Goal: Navigation & Orientation: Find specific page/section

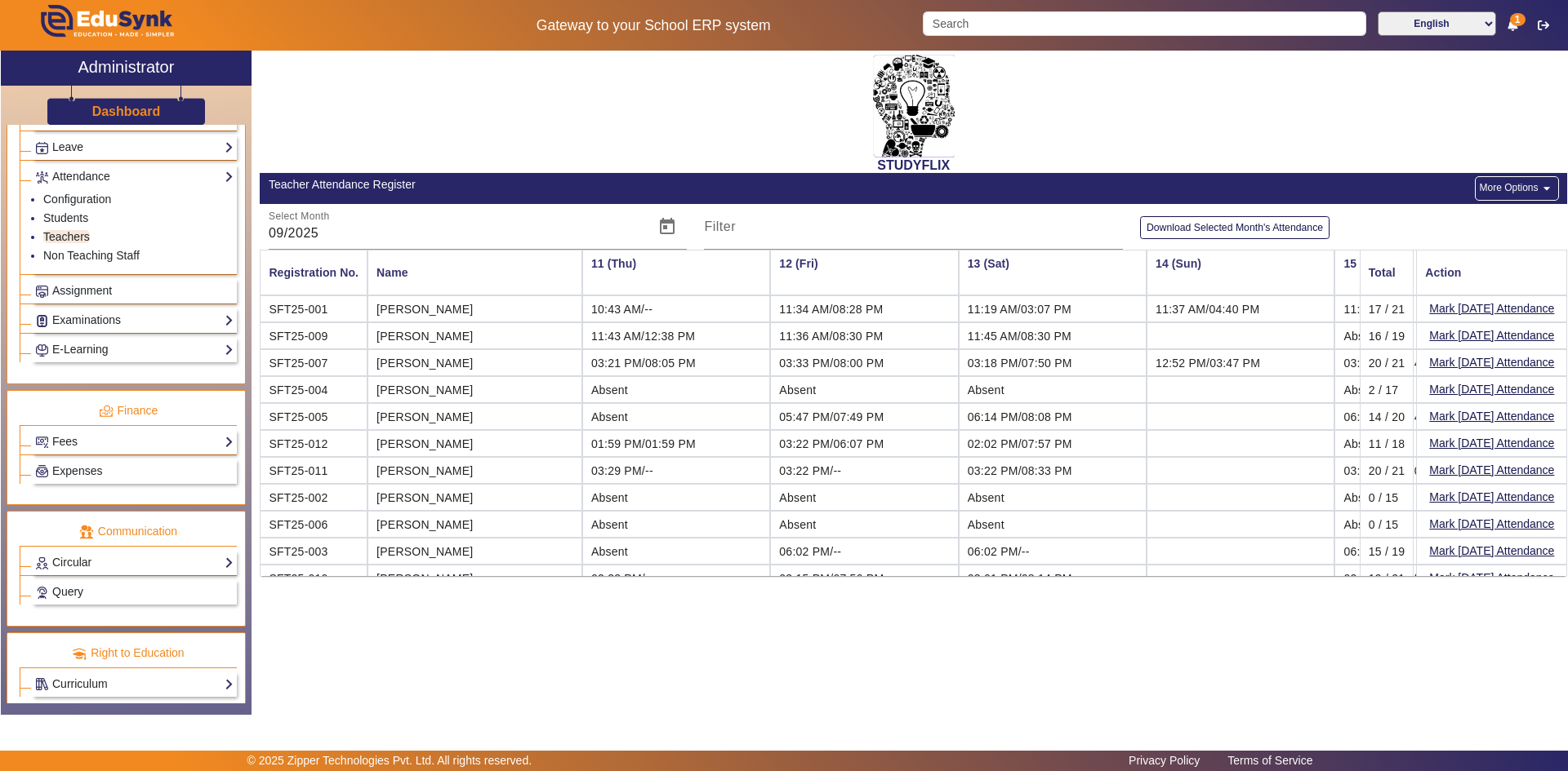
scroll to position [695, 0]
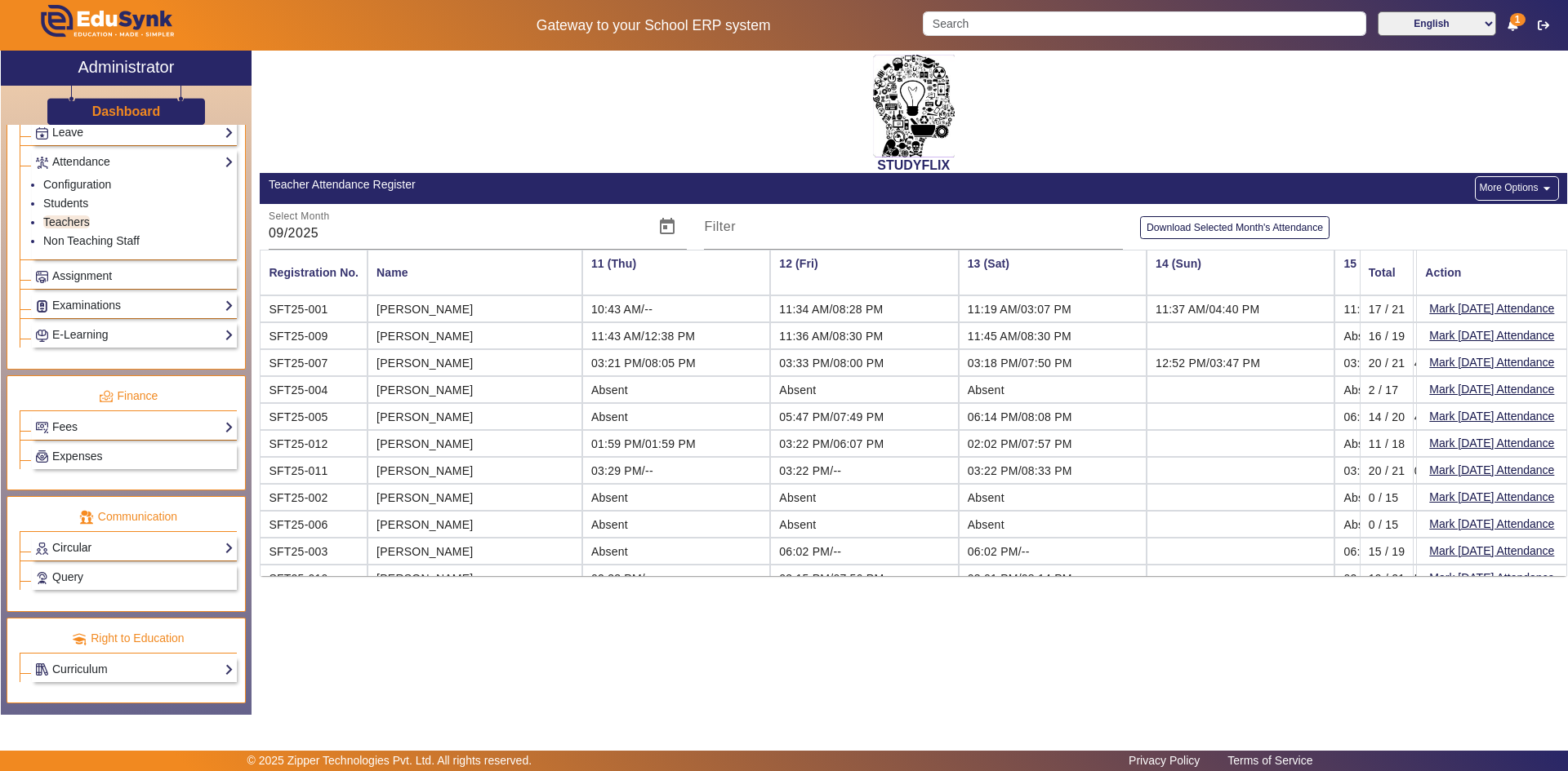
click at [79, 549] on link "Circular" at bounding box center [134, 548] width 198 height 19
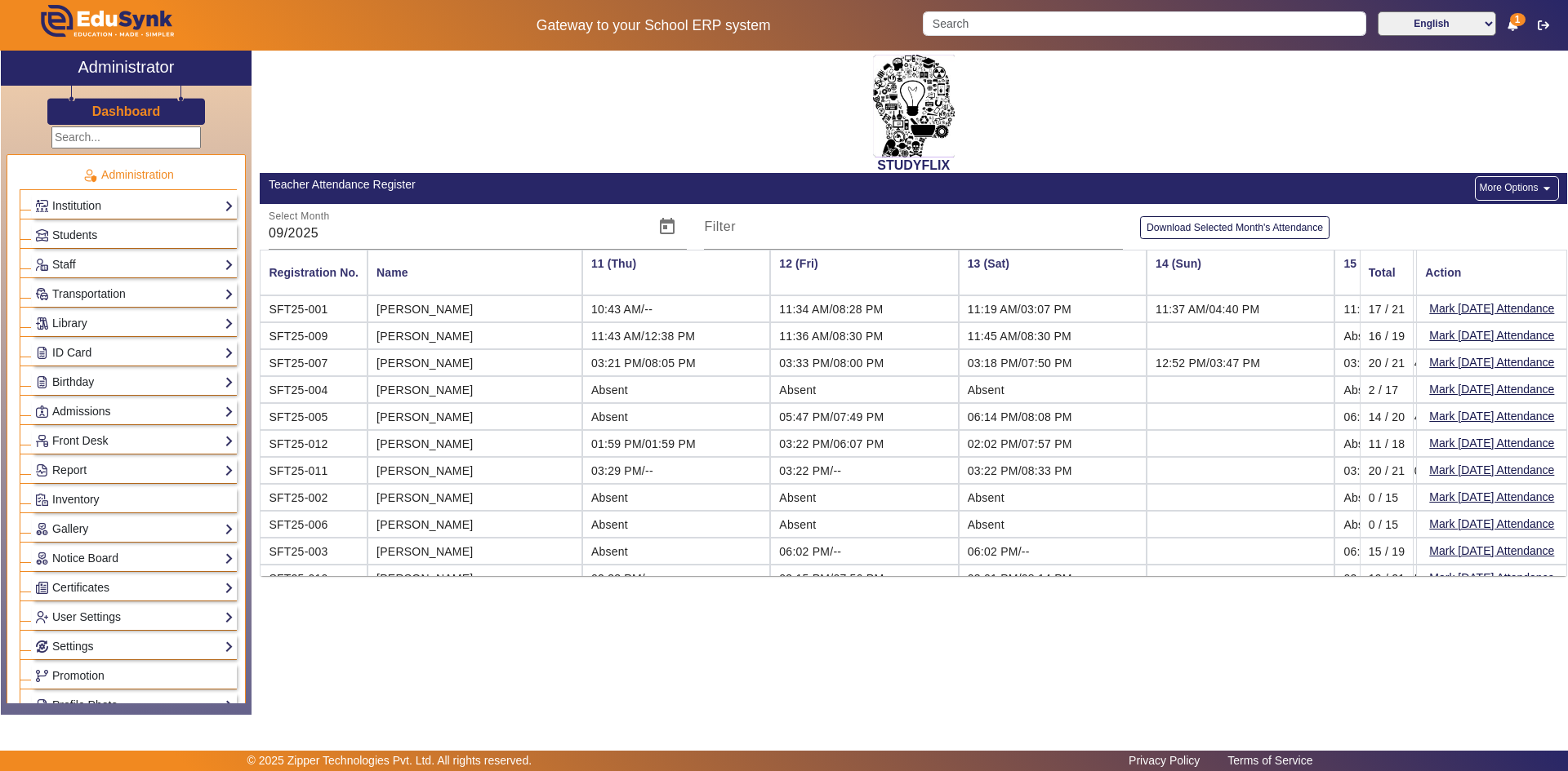
scroll to position [0, 0]
click at [81, 387] on link "Birthday" at bounding box center [134, 384] width 198 height 19
click at [66, 405] on link "Students" at bounding box center [65, 406] width 45 height 13
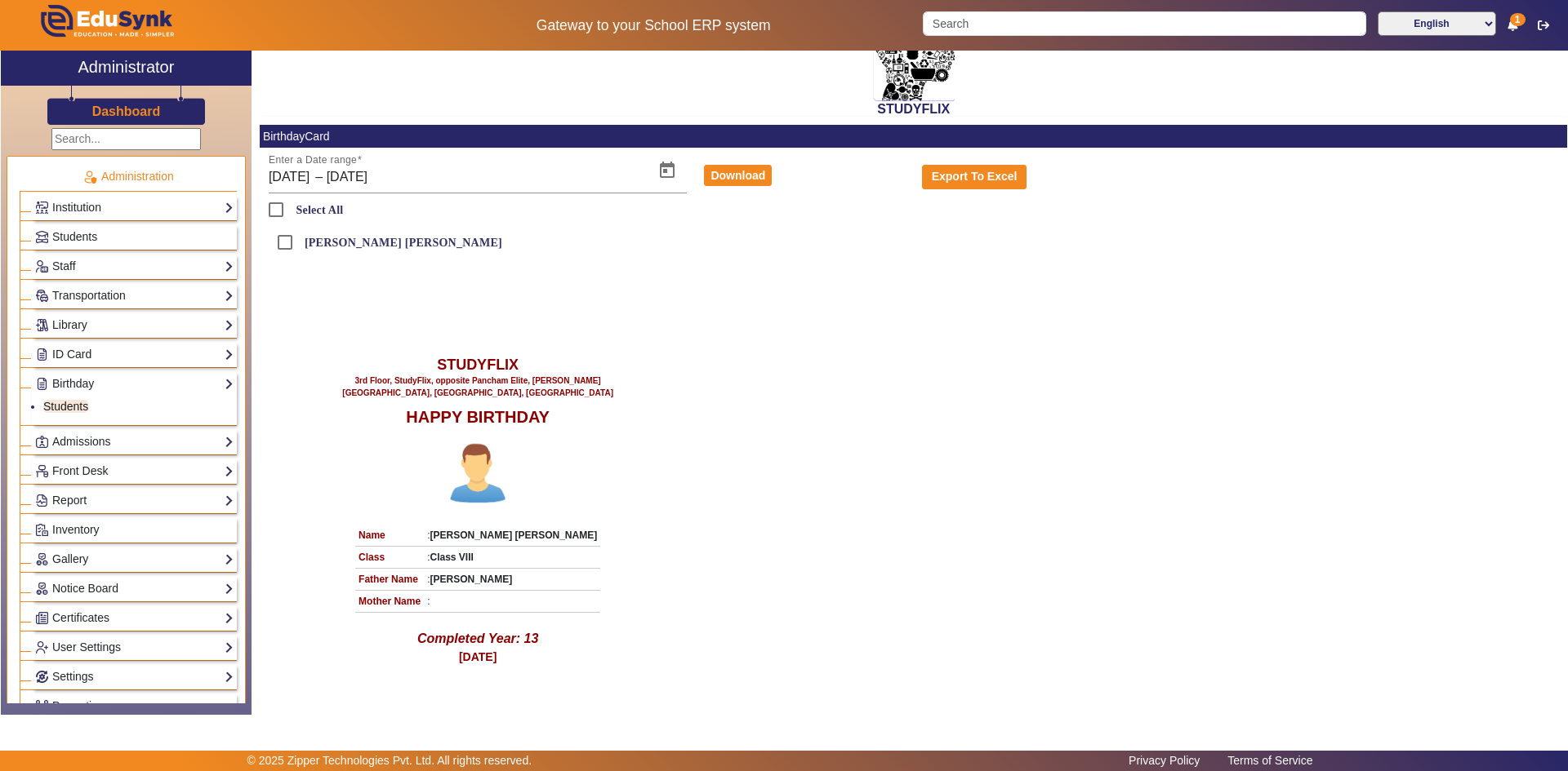
scroll to position [81, 0]
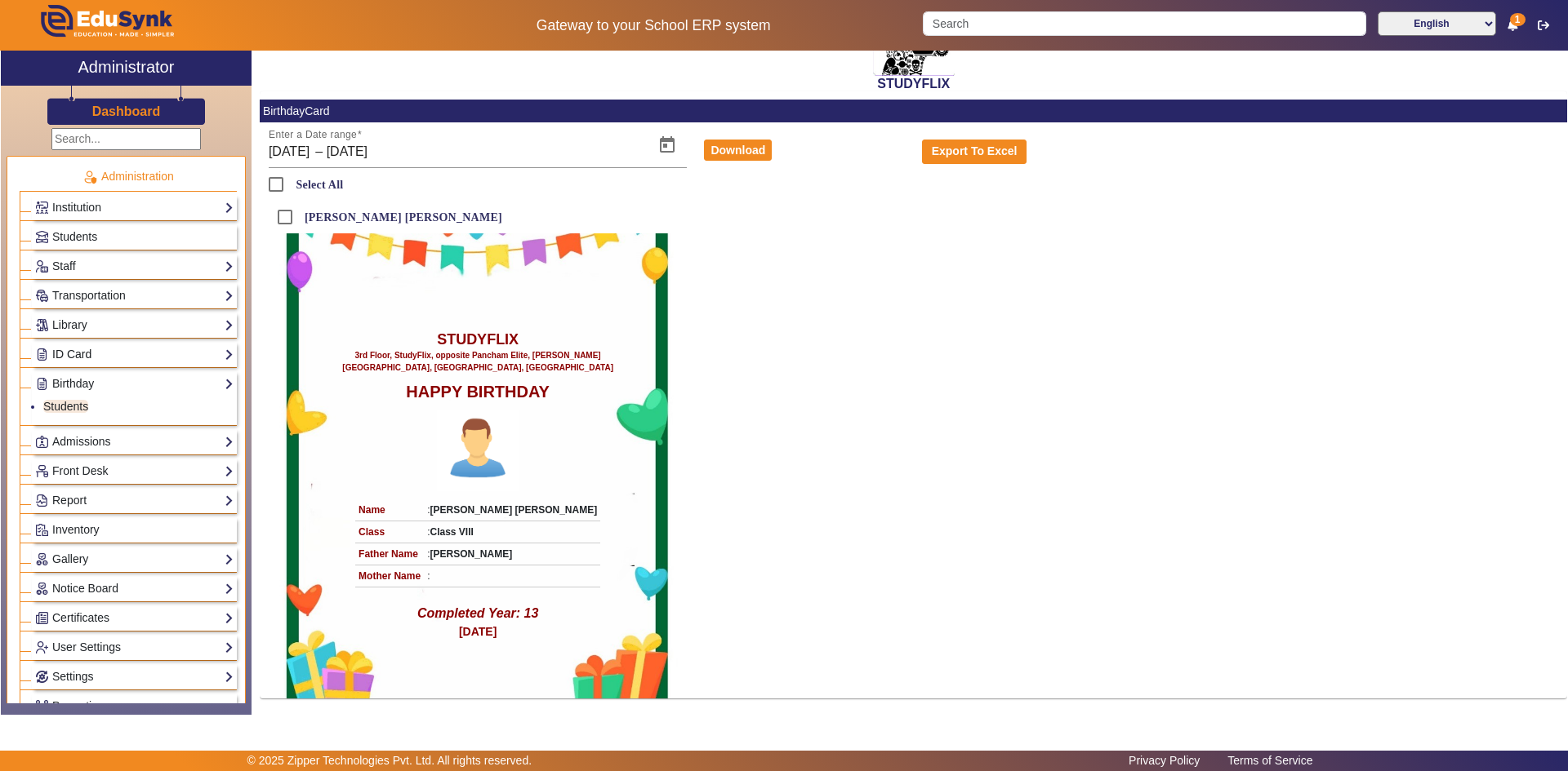
click at [65, 353] on link "ID Card" at bounding box center [134, 354] width 198 height 19
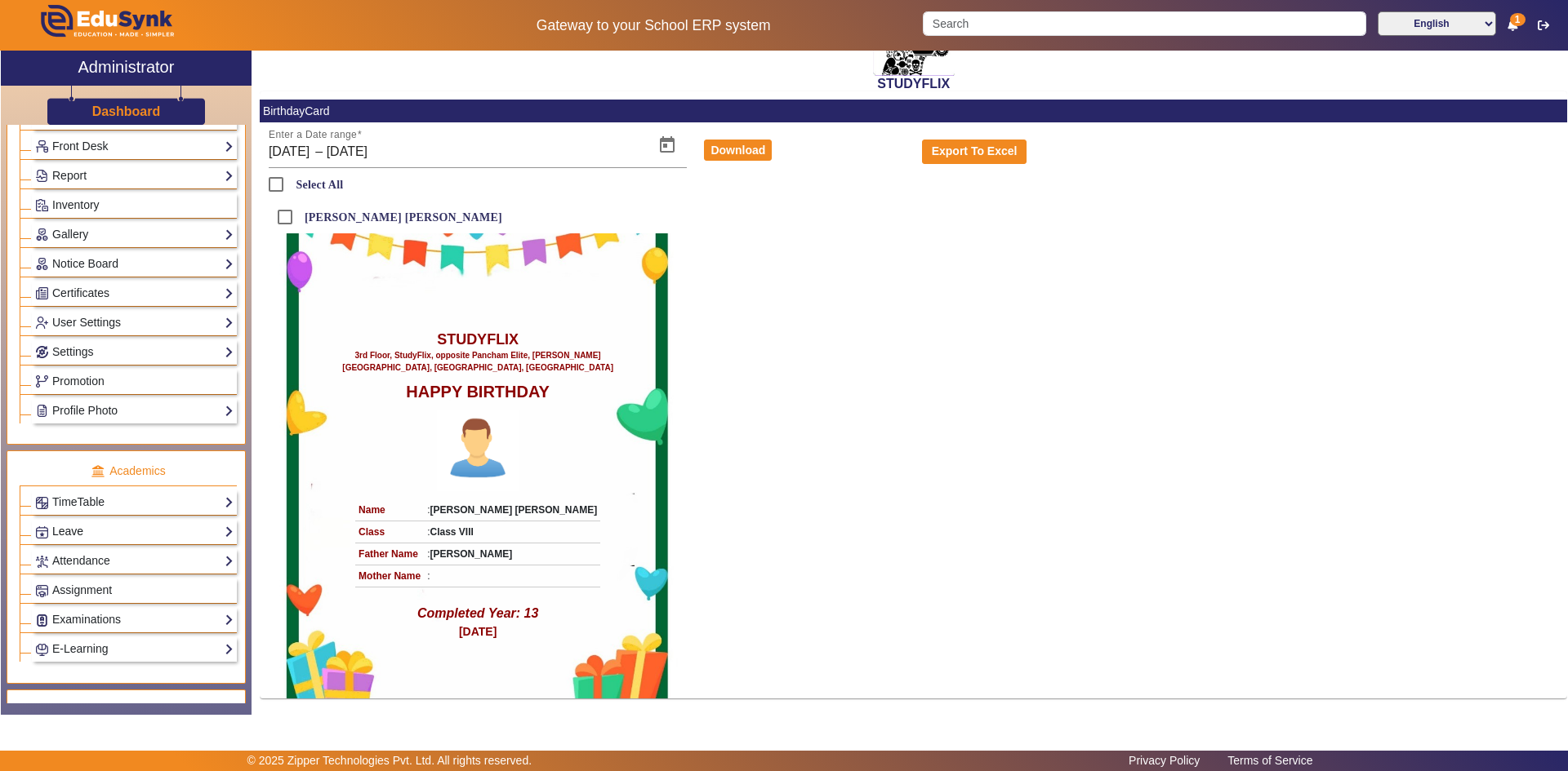
scroll to position [408, 0]
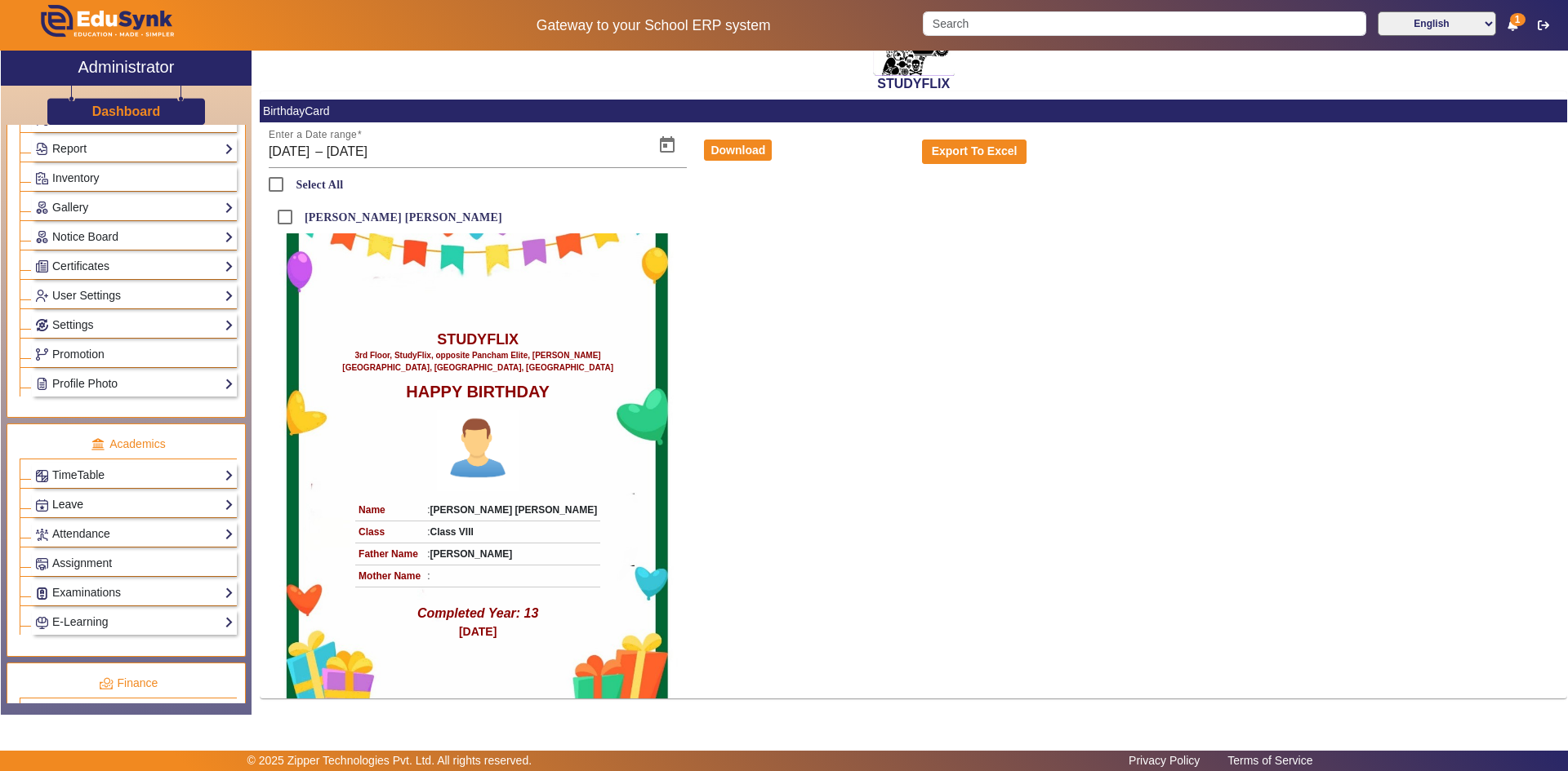
click at [76, 510] on link "Leave" at bounding box center [134, 504] width 198 height 19
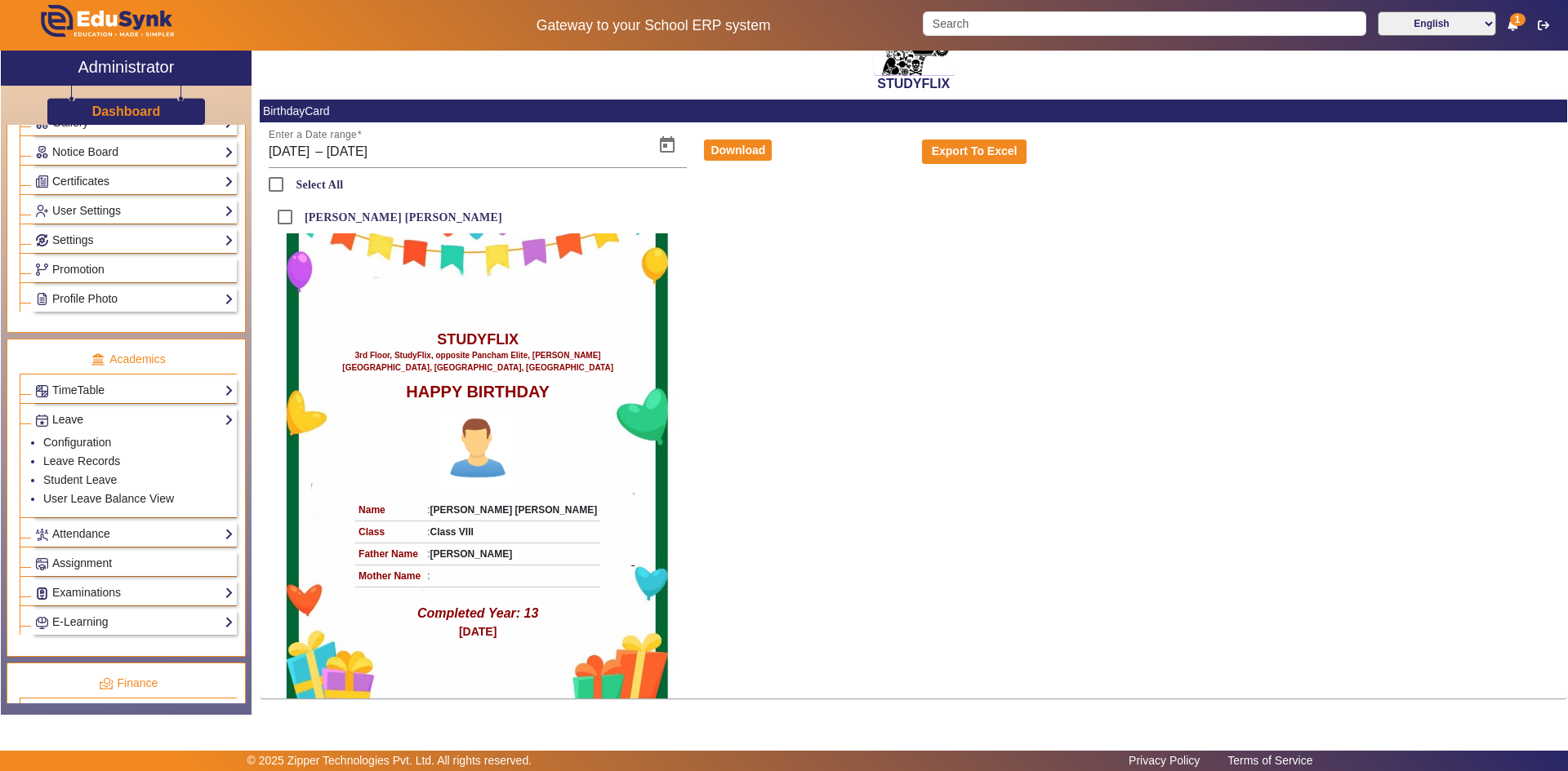
scroll to position [323, 0]
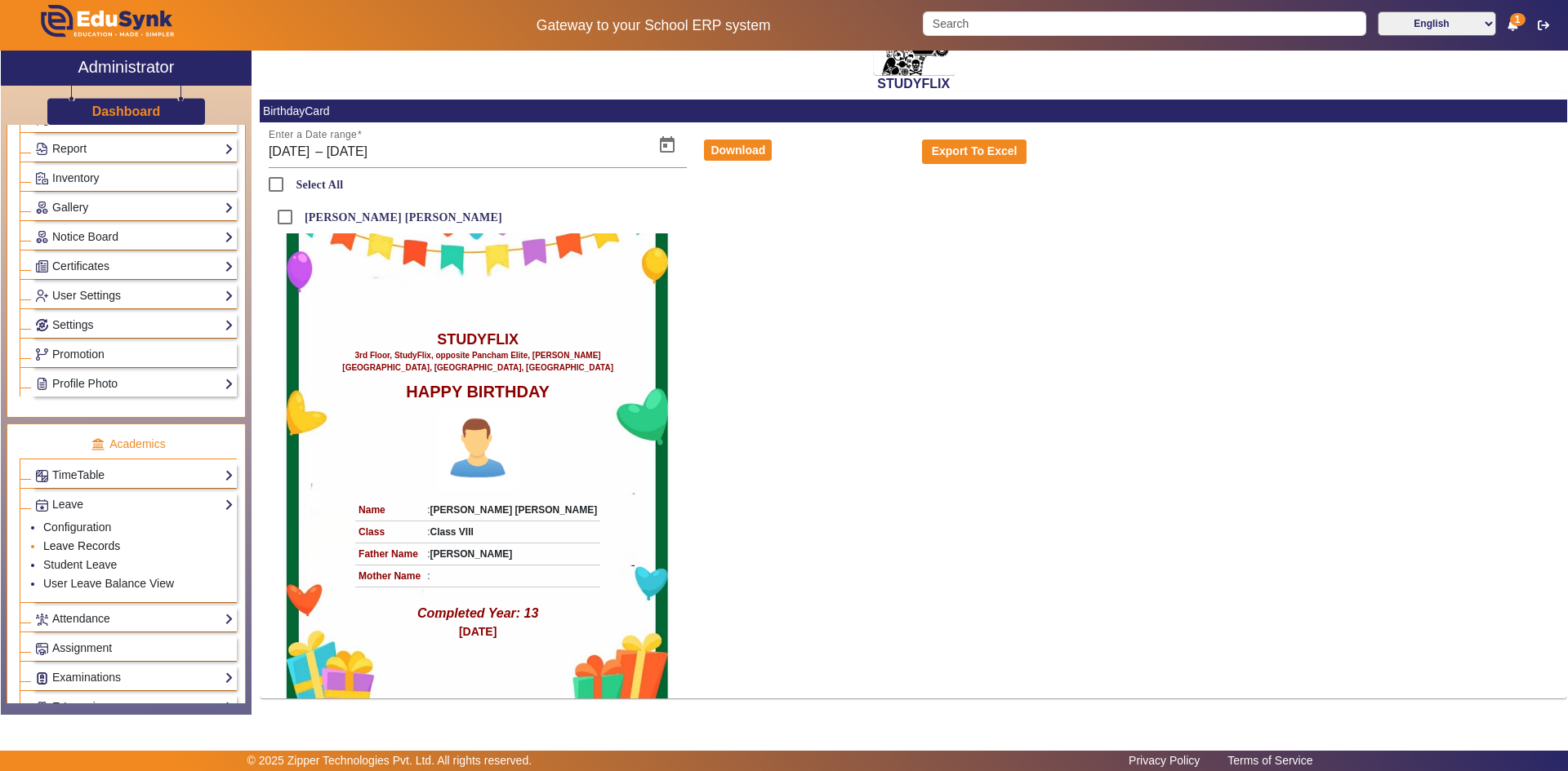
click at [66, 545] on link "Leave Records" at bounding box center [81, 546] width 77 height 13
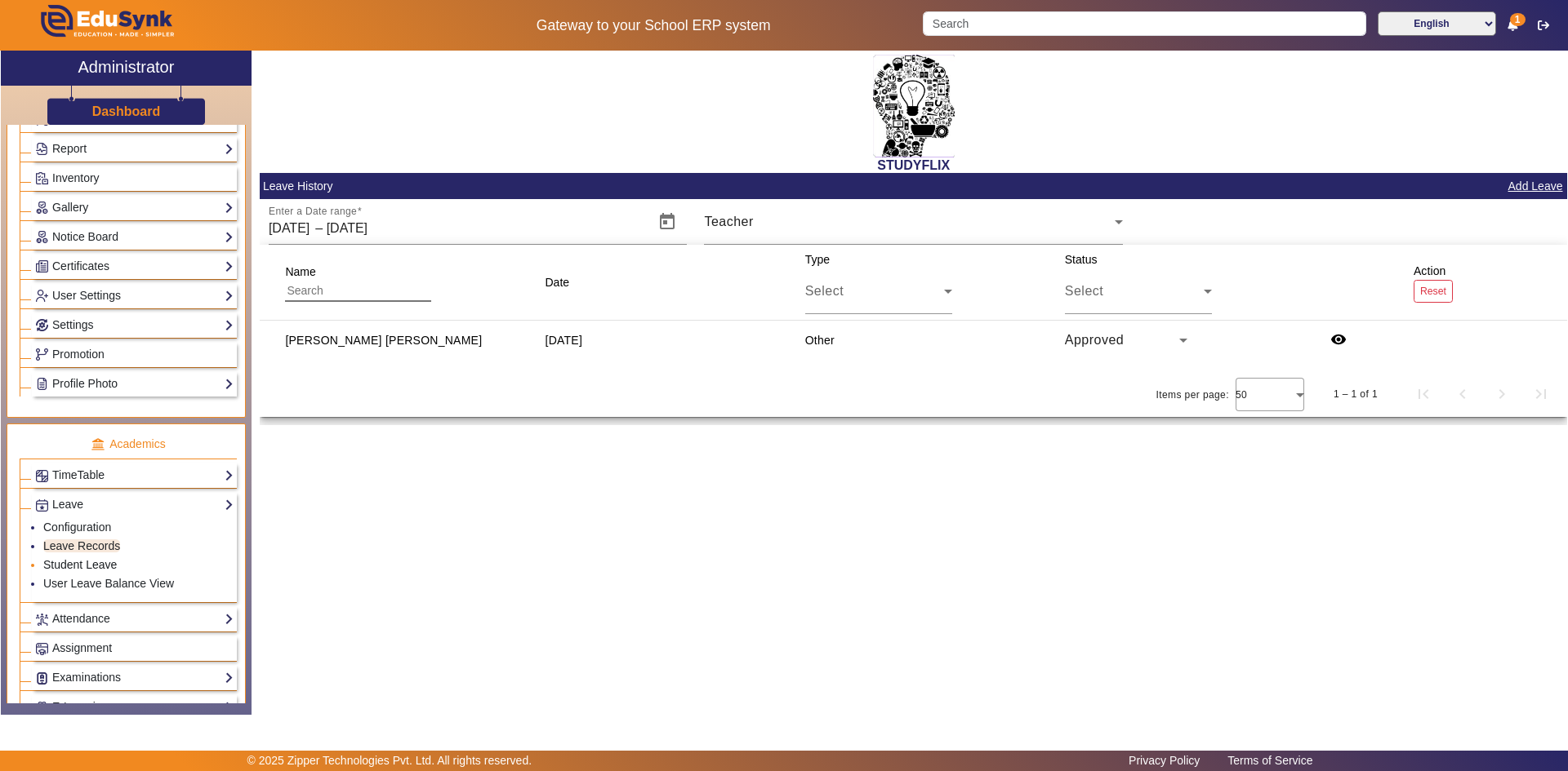
click at [66, 562] on link "Student Leave" at bounding box center [79, 565] width 73 height 13
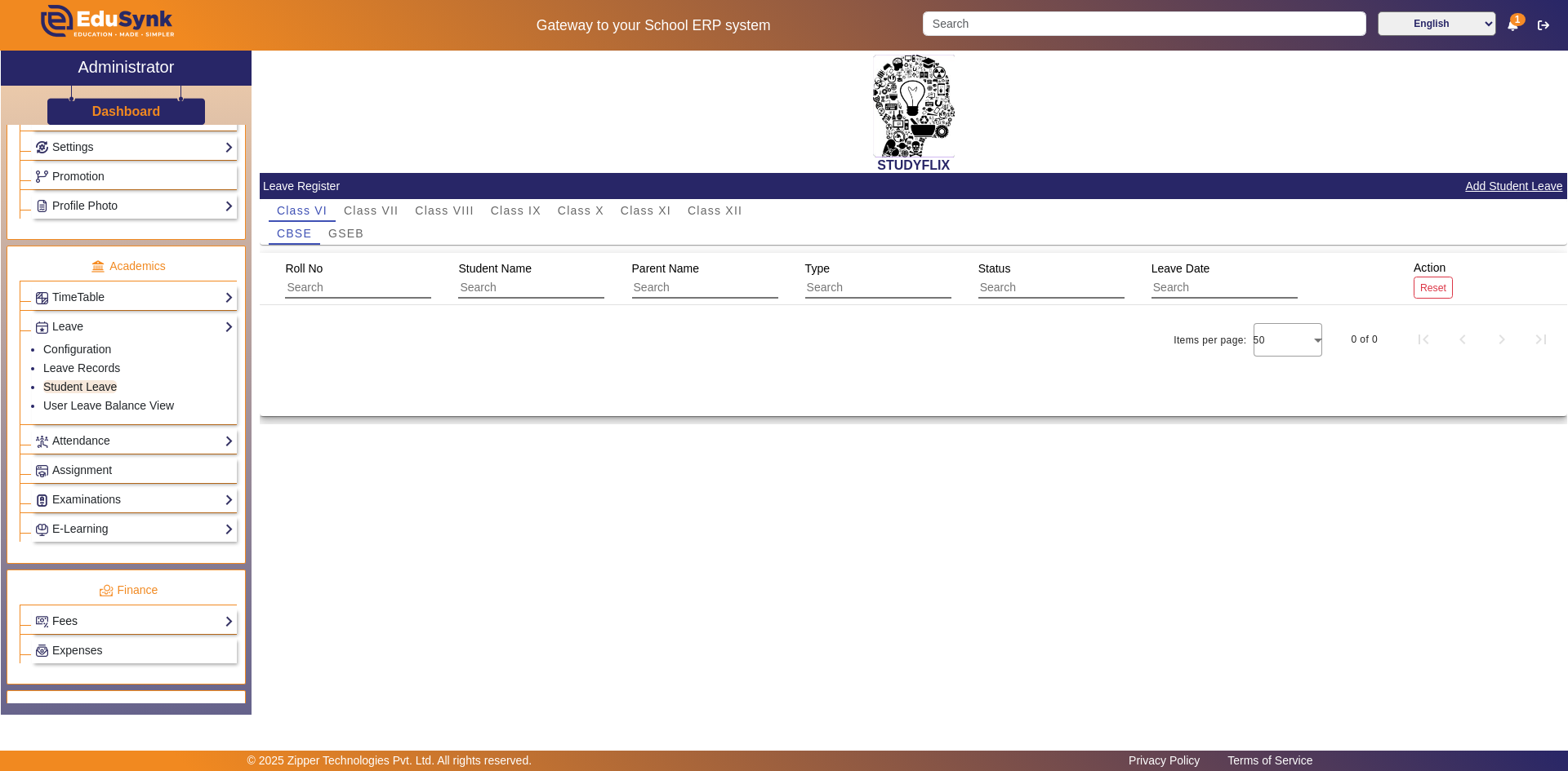
scroll to position [571, 0]
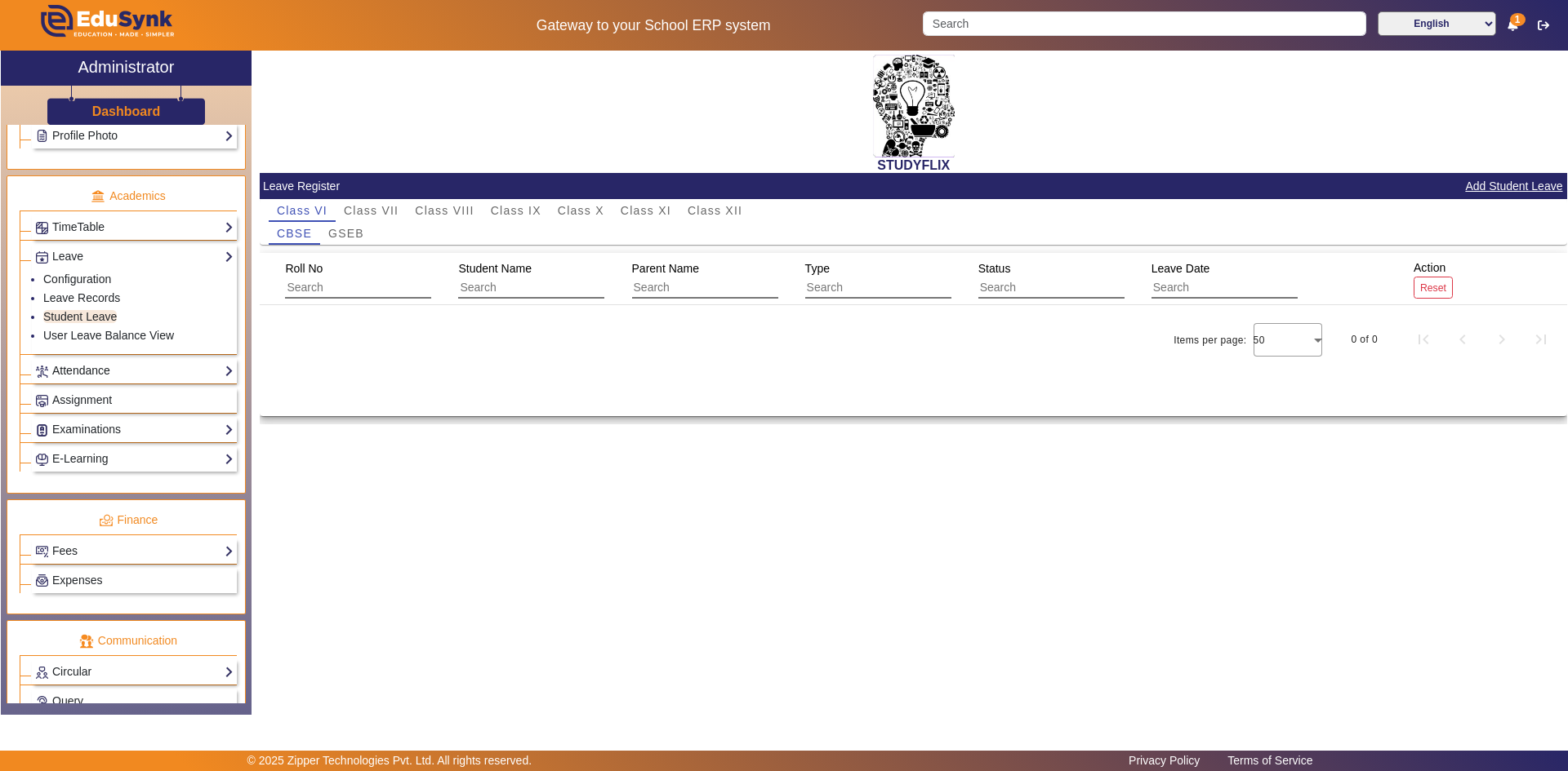
click at [105, 371] on link "Attendance" at bounding box center [134, 370] width 198 height 19
click at [76, 343] on link "Teachers" at bounding box center [66, 346] width 46 height 13
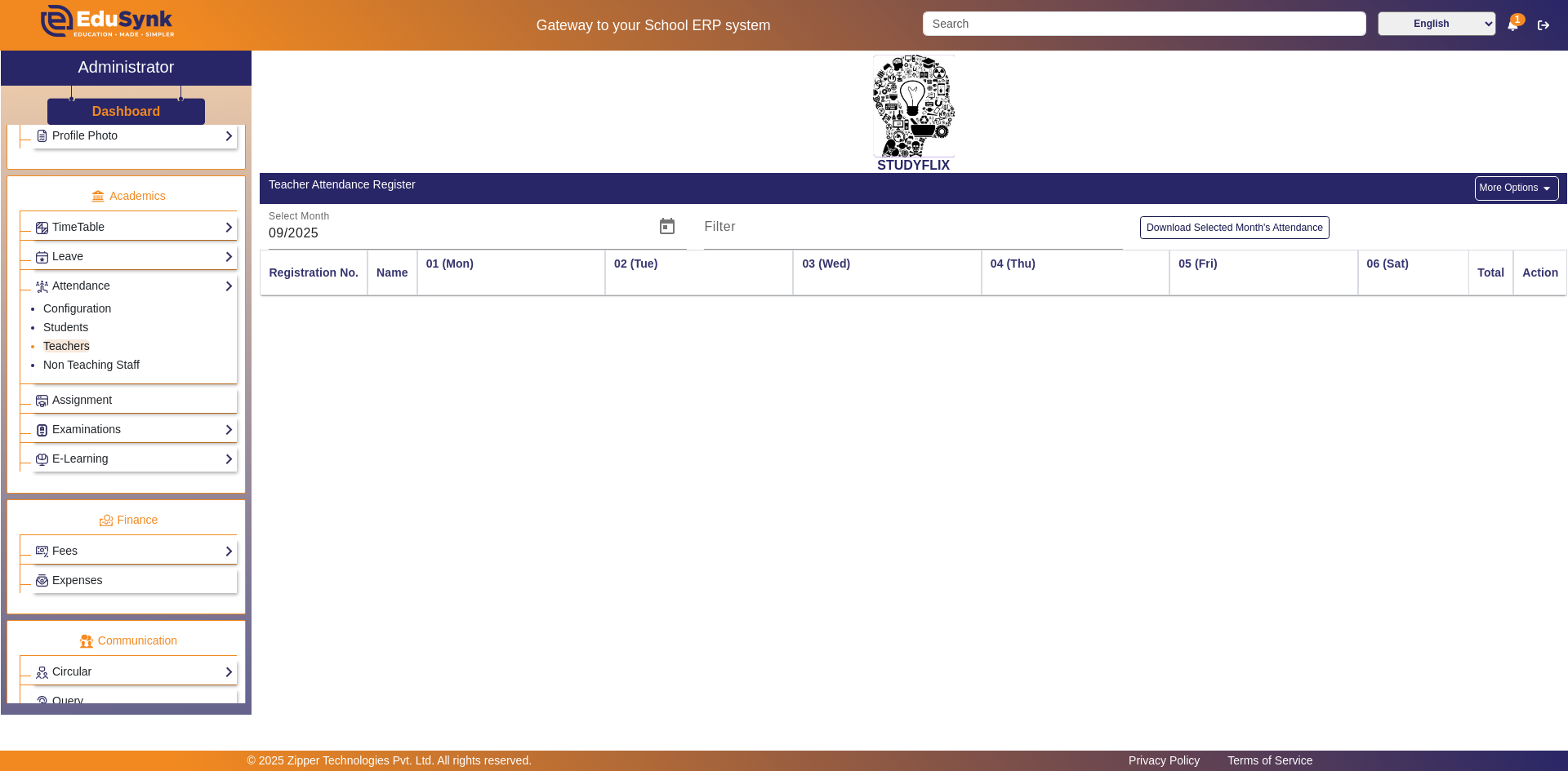
scroll to position [0, 2434]
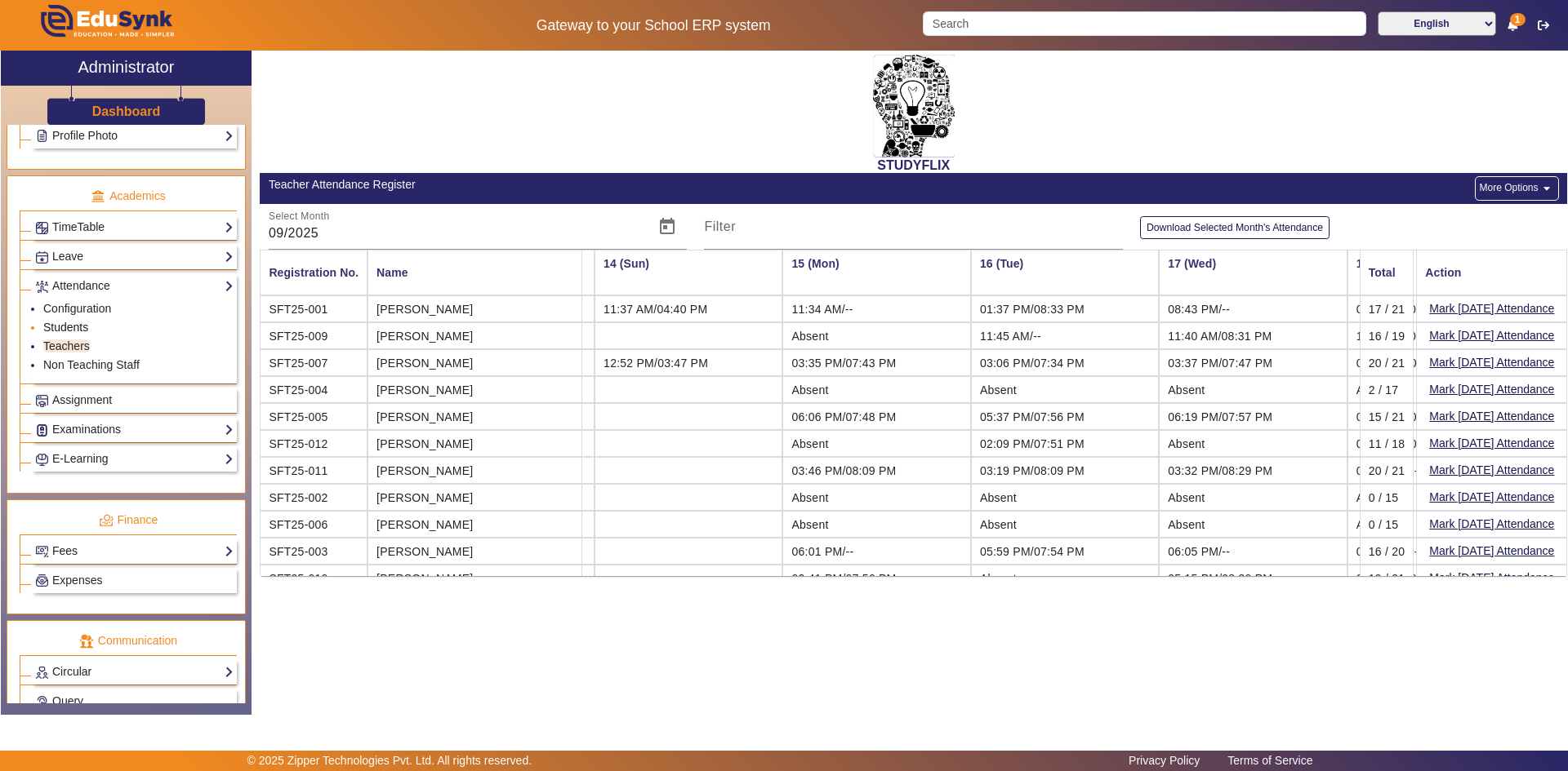
click at [73, 331] on link "Students" at bounding box center [65, 327] width 45 height 13
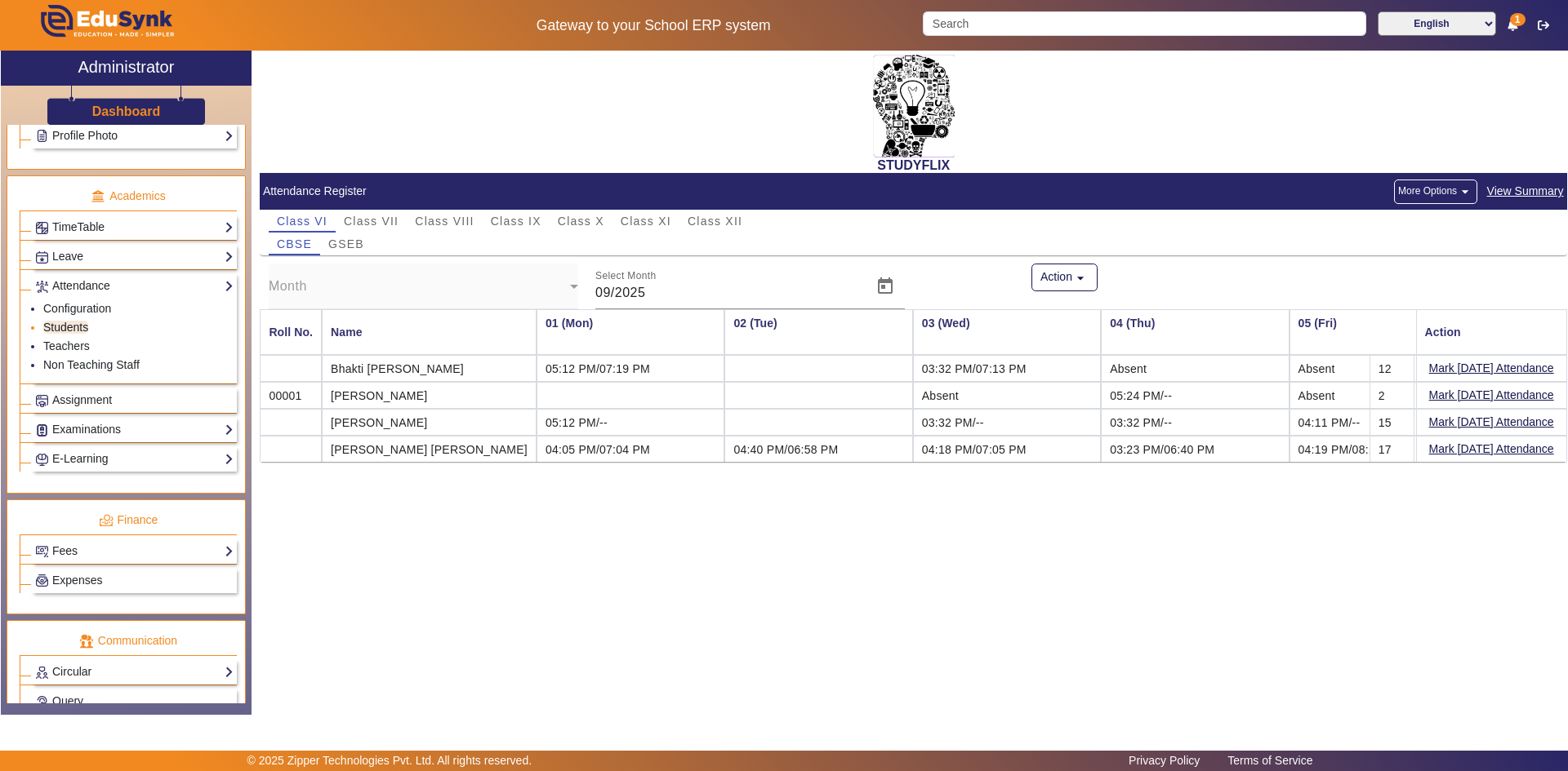
scroll to position [0, 2434]
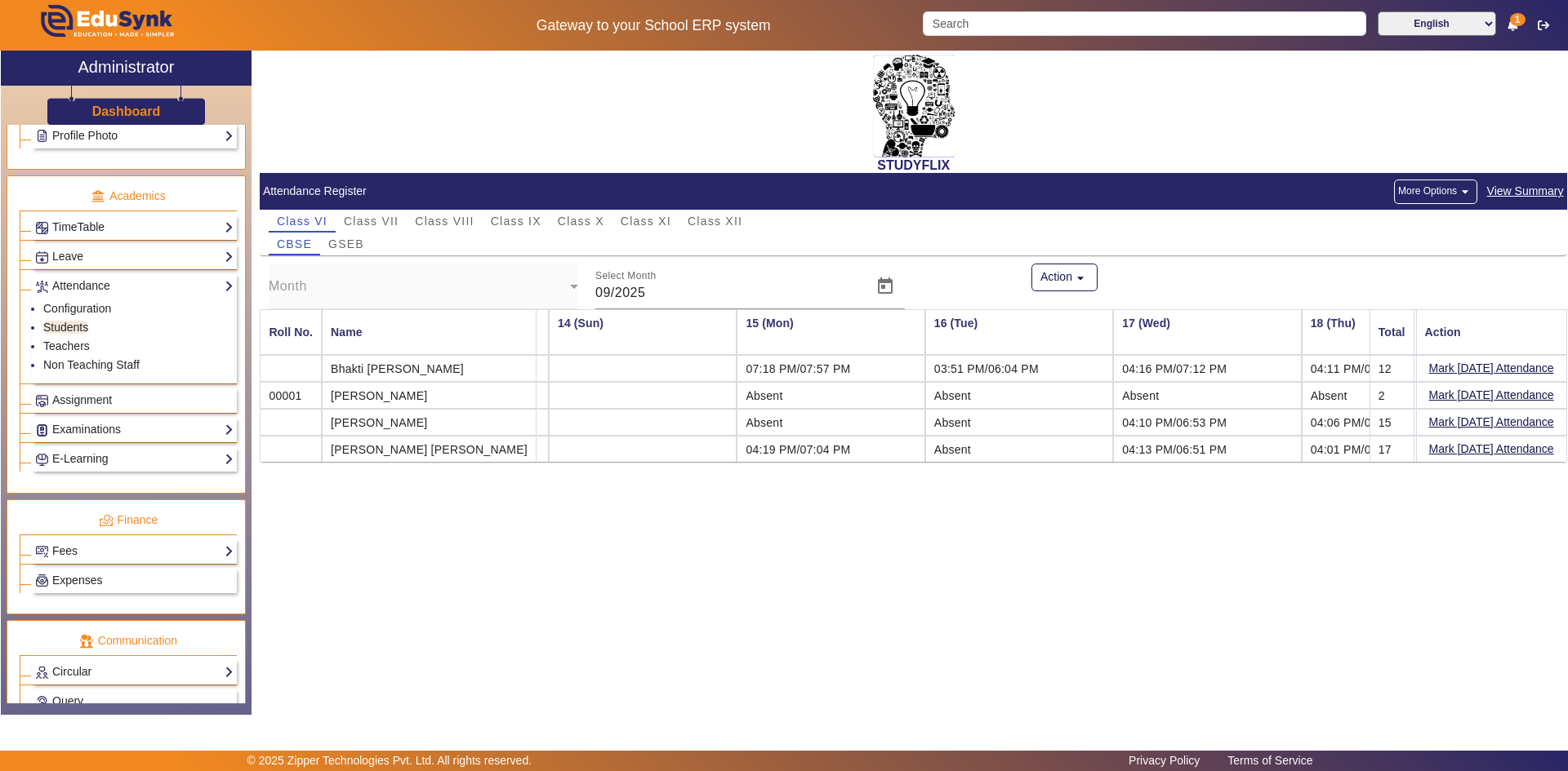
click at [1501, 193] on span "View Summary" at bounding box center [1526, 191] width 79 height 19
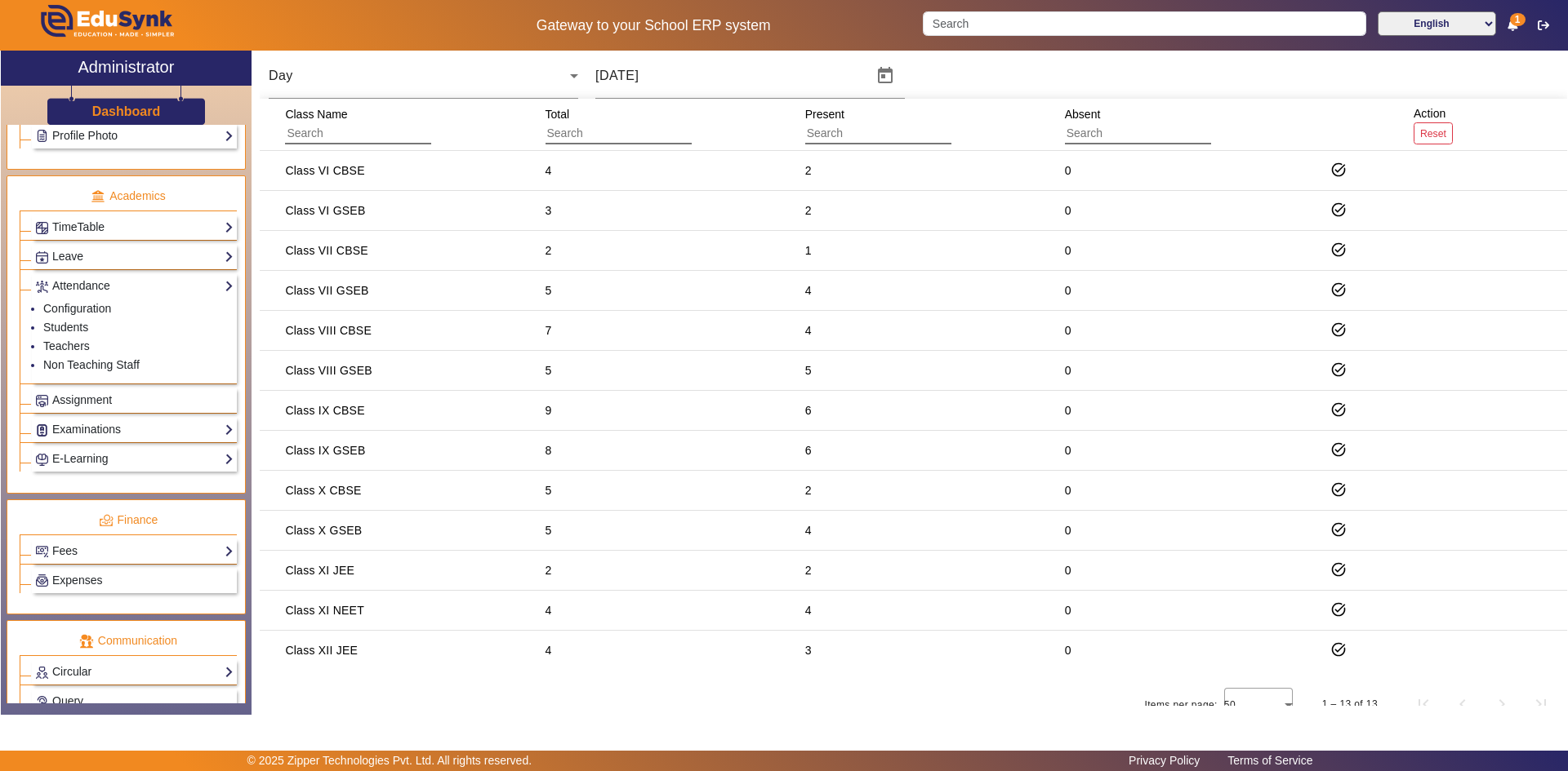
scroll to position [182, 0]
